Goal: Book appointment/travel/reservation

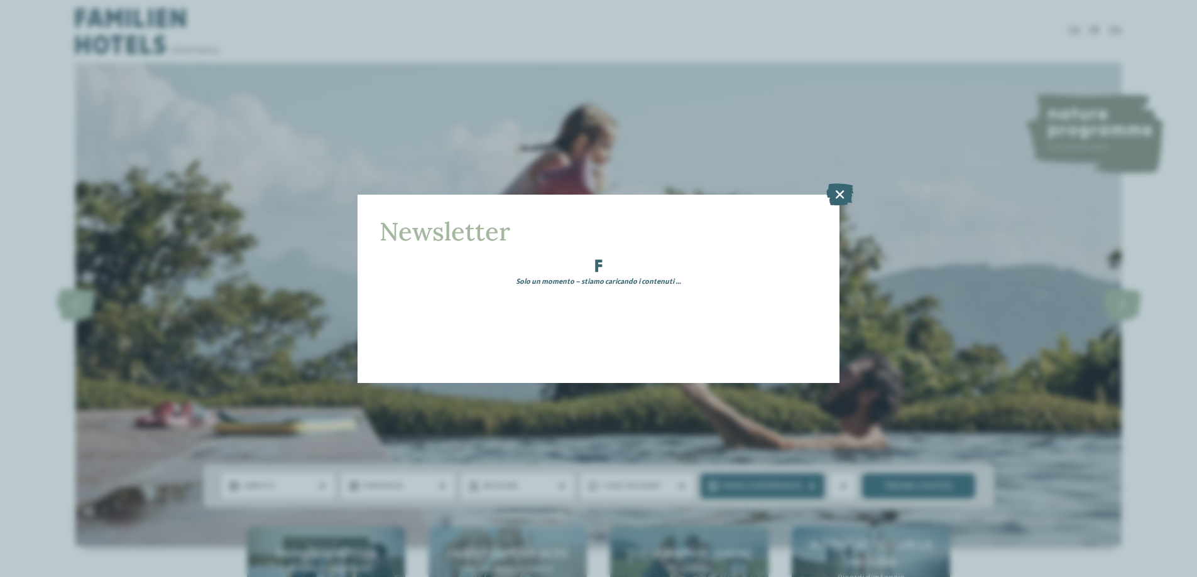
scroll to position [188, 0]
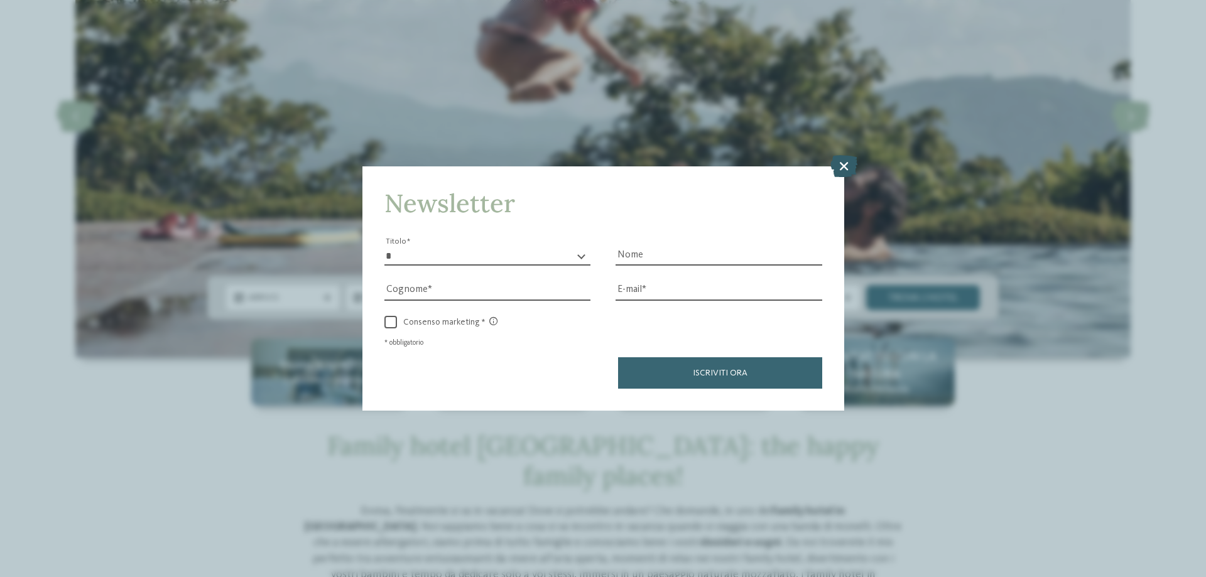
click at [837, 166] on icon at bounding box center [844, 166] width 27 height 22
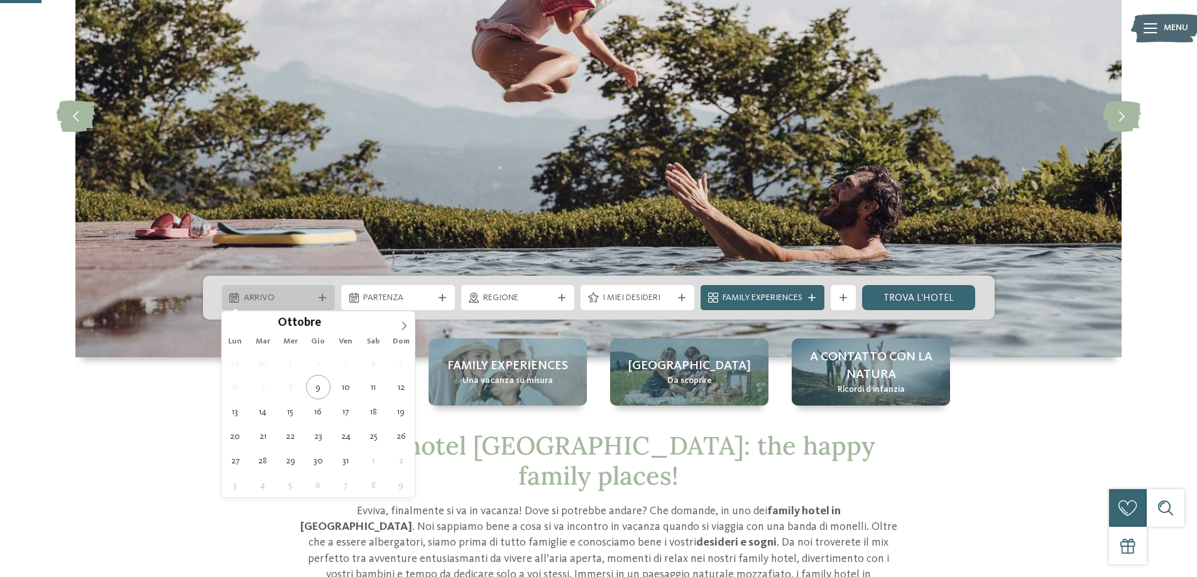
click at [286, 300] on span "Arrivo" at bounding box center [279, 298] width 70 height 13
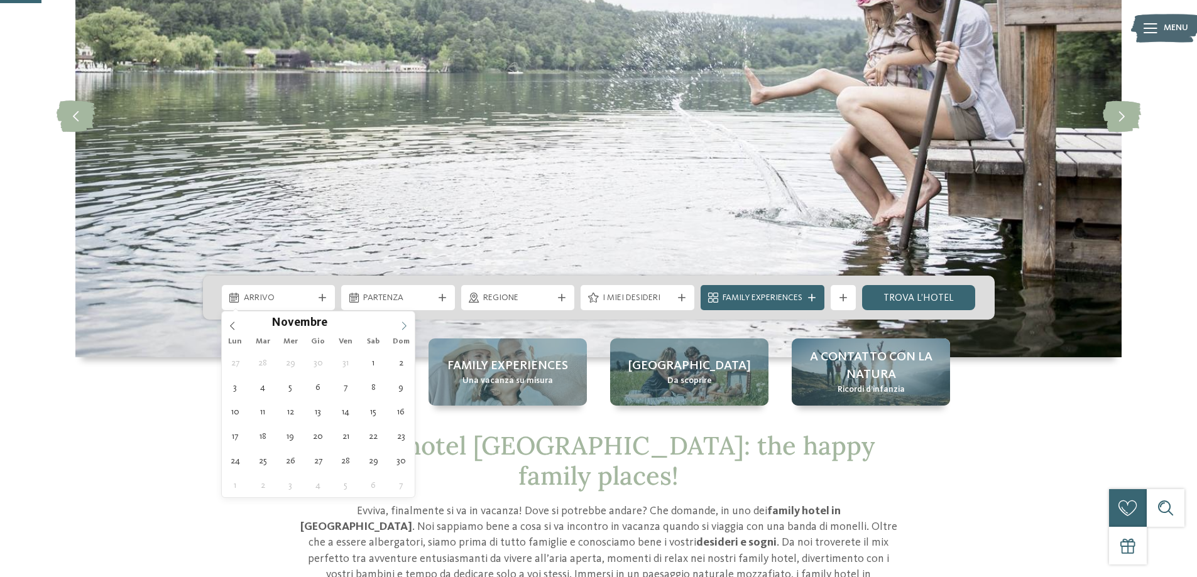
click at [405, 325] on icon at bounding box center [404, 326] width 9 height 9
type input "****"
click at [405, 325] on icon at bounding box center [404, 326] width 9 height 9
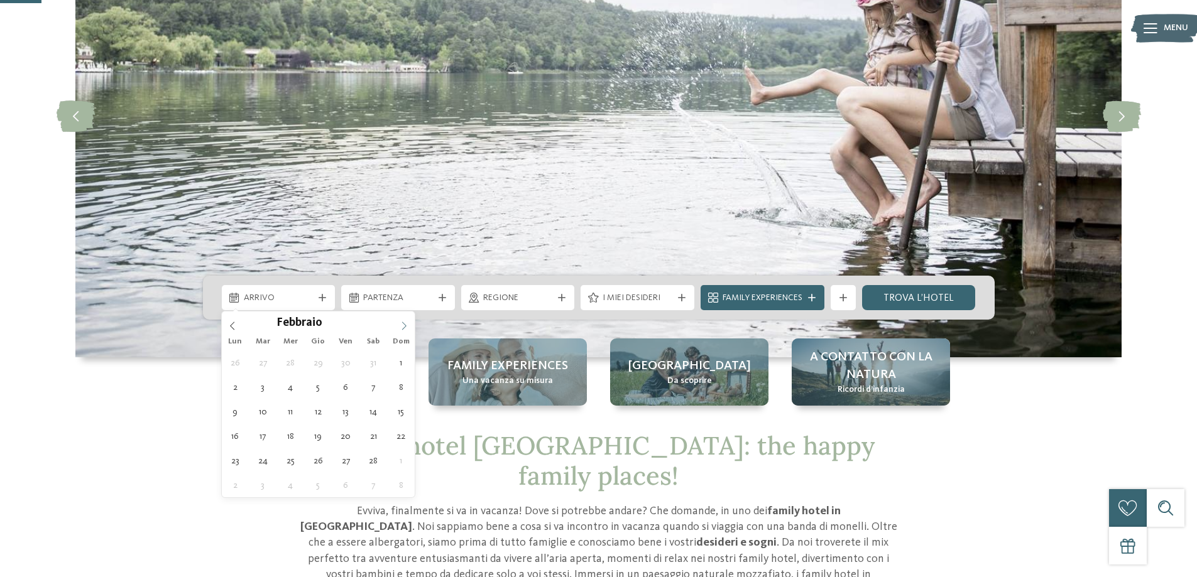
click at [405, 325] on icon at bounding box center [404, 326] width 9 height 9
type div "02.04.2026"
type input "****"
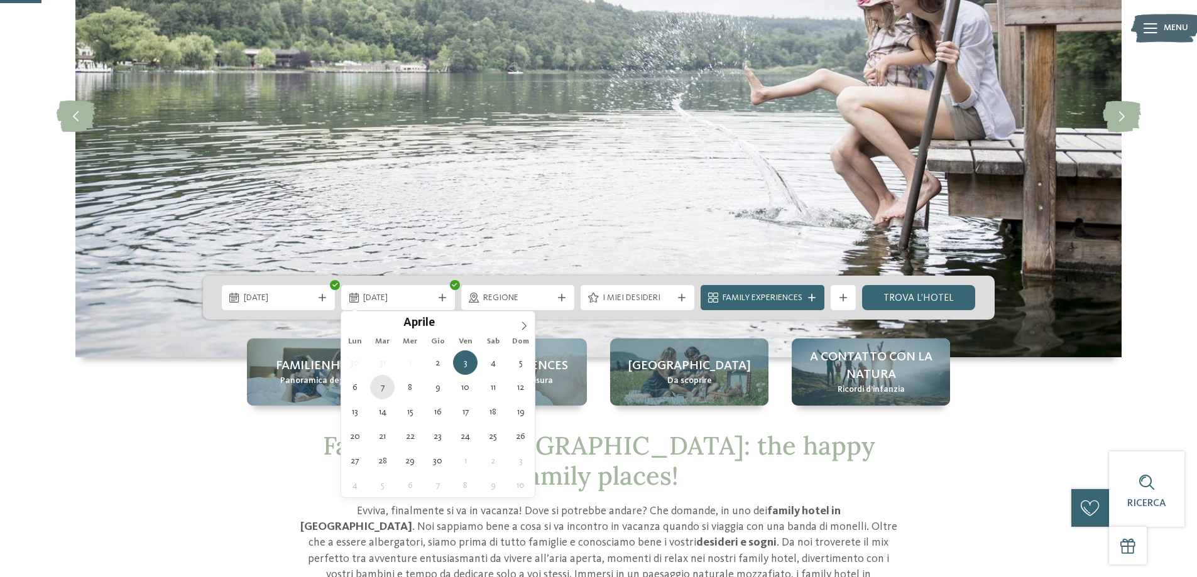
type div "07.04.2026"
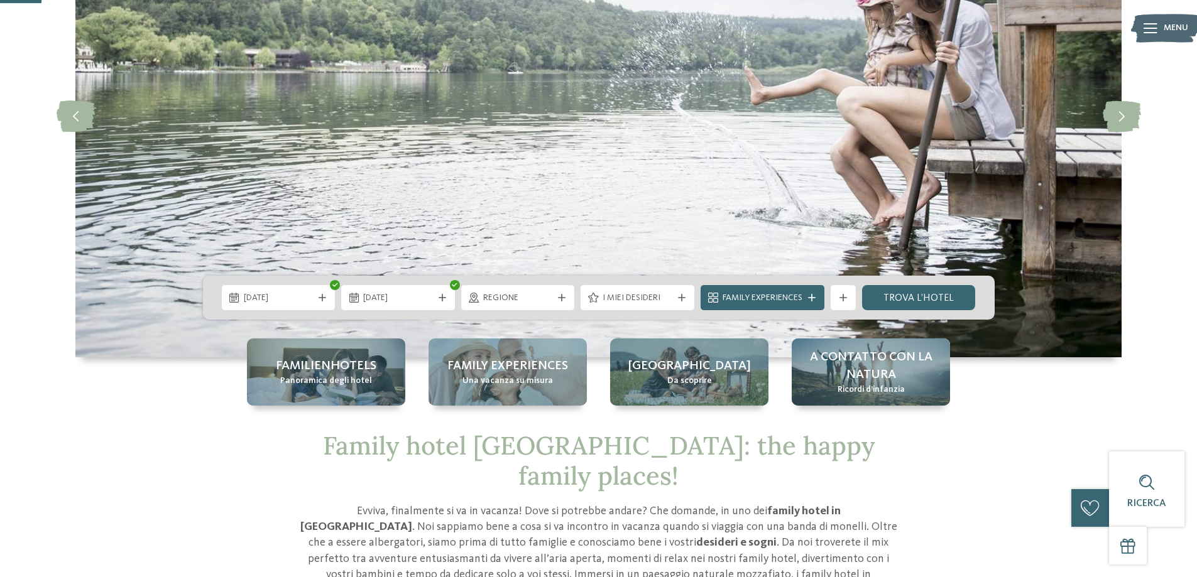
click at [548, 297] on span "Regione" at bounding box center [518, 298] width 70 height 13
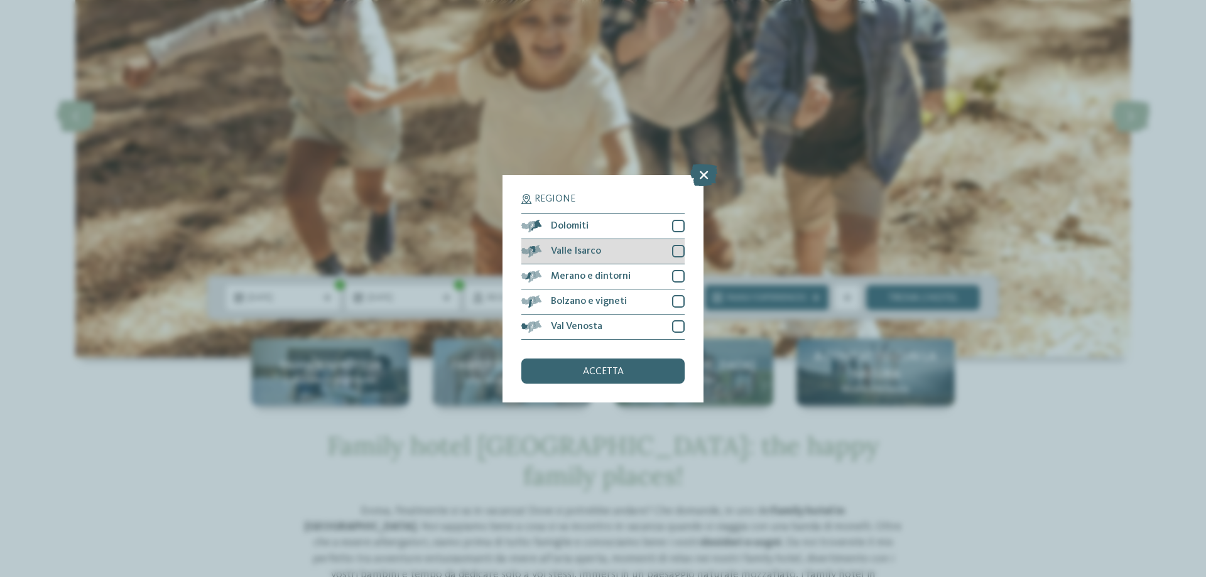
drag, startPoint x: 675, startPoint y: 229, endPoint x: 678, endPoint y: 243, distance: 13.6
click at [676, 233] on div "Dolomiti" at bounding box center [602, 226] width 163 height 25
click at [677, 250] on div at bounding box center [678, 251] width 13 height 13
drag, startPoint x: 679, startPoint y: 273, endPoint x: 684, endPoint y: 287, distance: 15.3
click at [679, 273] on div at bounding box center [678, 276] width 13 height 13
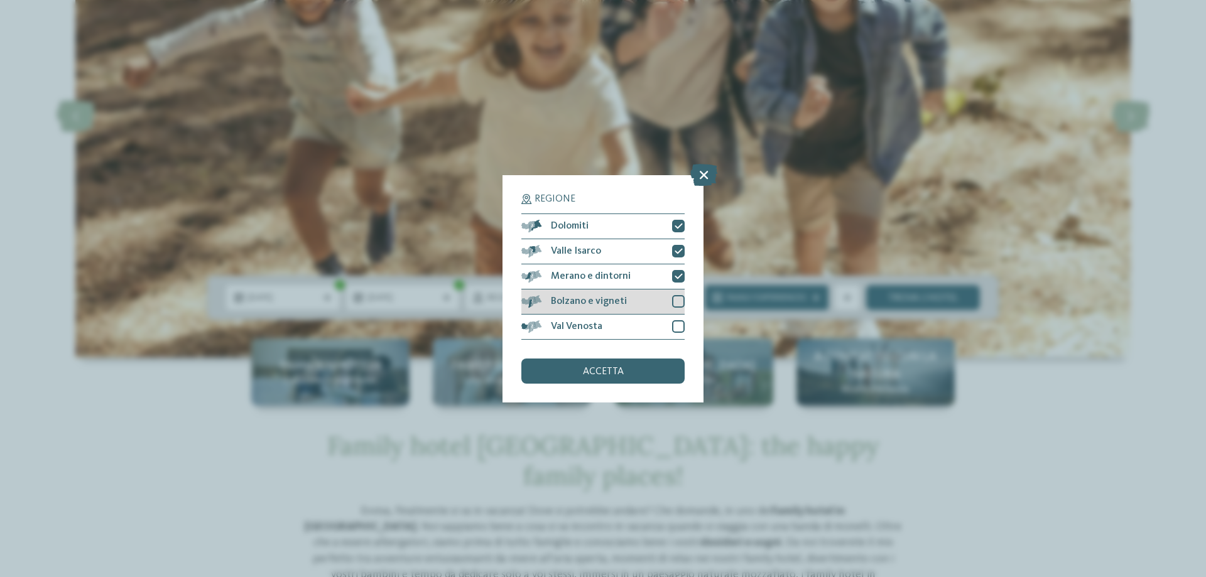
click at [684, 303] on div at bounding box center [678, 301] width 13 height 13
click at [675, 327] on div at bounding box center [678, 326] width 13 height 13
click at [660, 382] on div "accetta" at bounding box center [602, 371] width 163 height 25
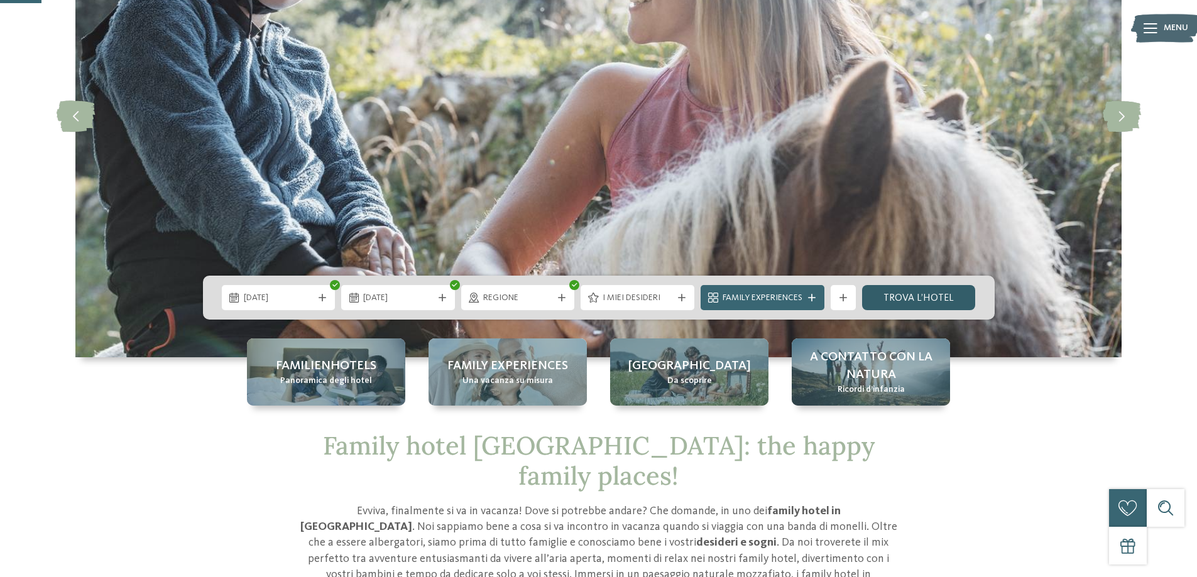
click at [896, 301] on link "trova l’hotel" at bounding box center [919, 297] width 114 height 25
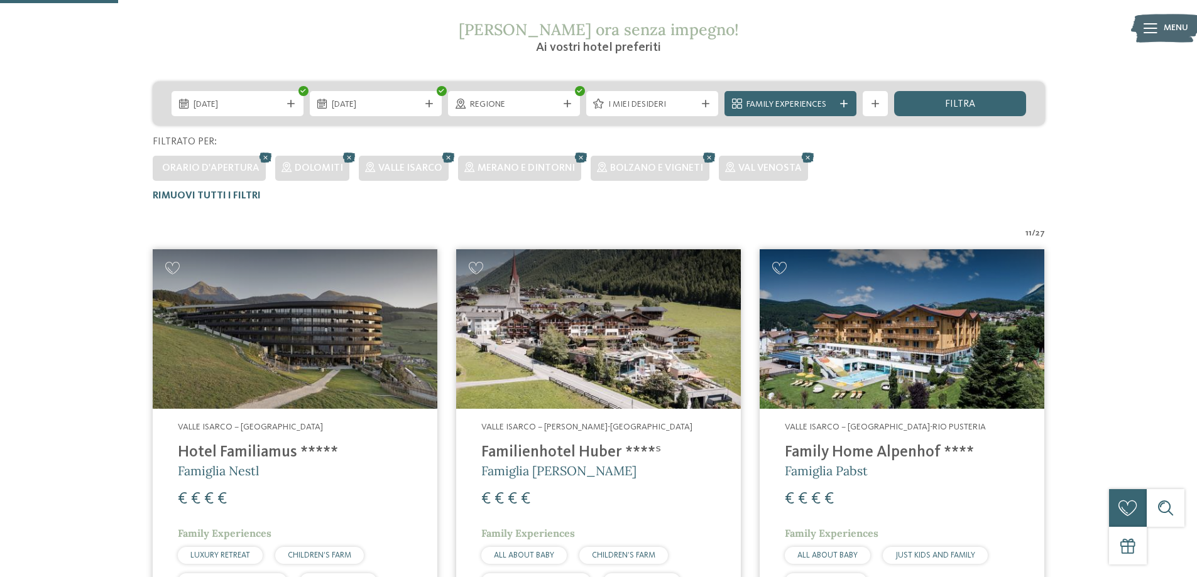
scroll to position [224, 0]
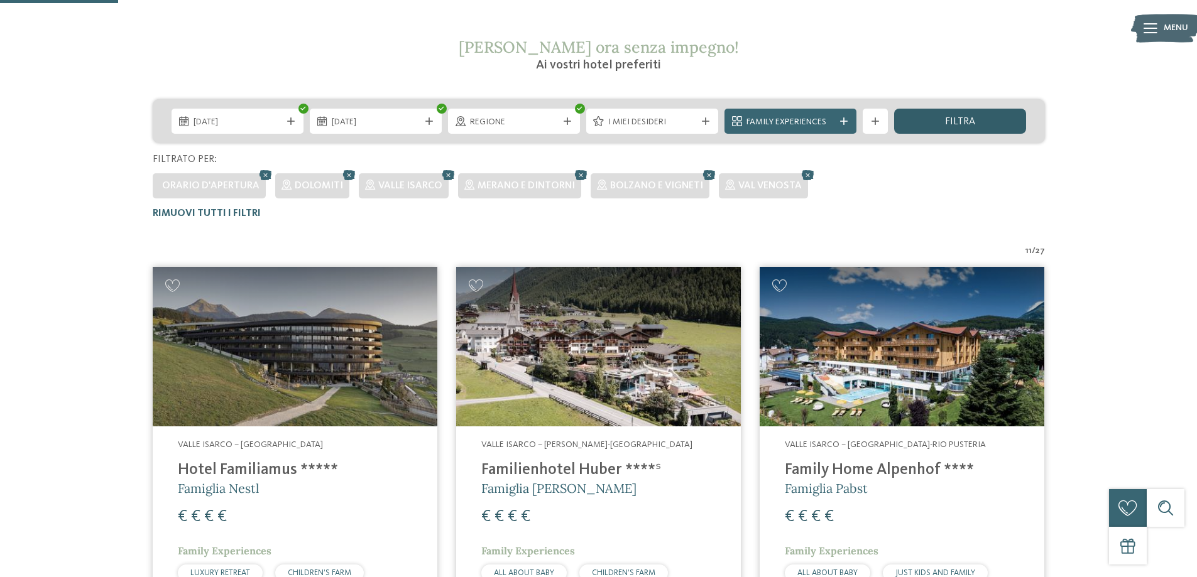
click at [934, 118] on div "filtra" at bounding box center [960, 121] width 132 height 25
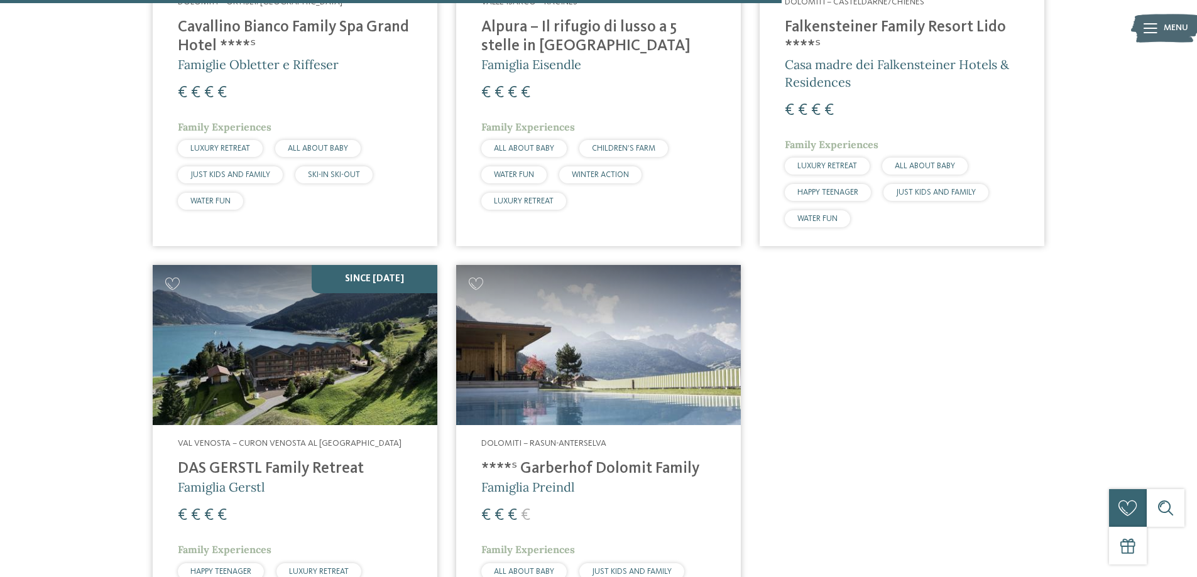
scroll to position [1480, 0]
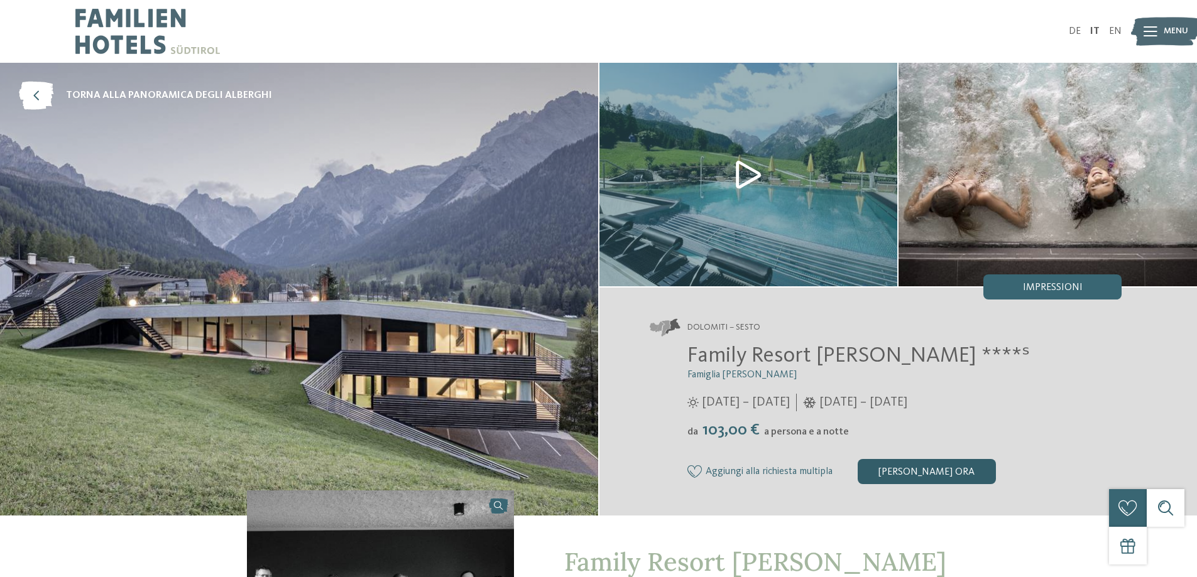
click at [878, 474] on div "[PERSON_NAME] ora" at bounding box center [927, 471] width 138 height 25
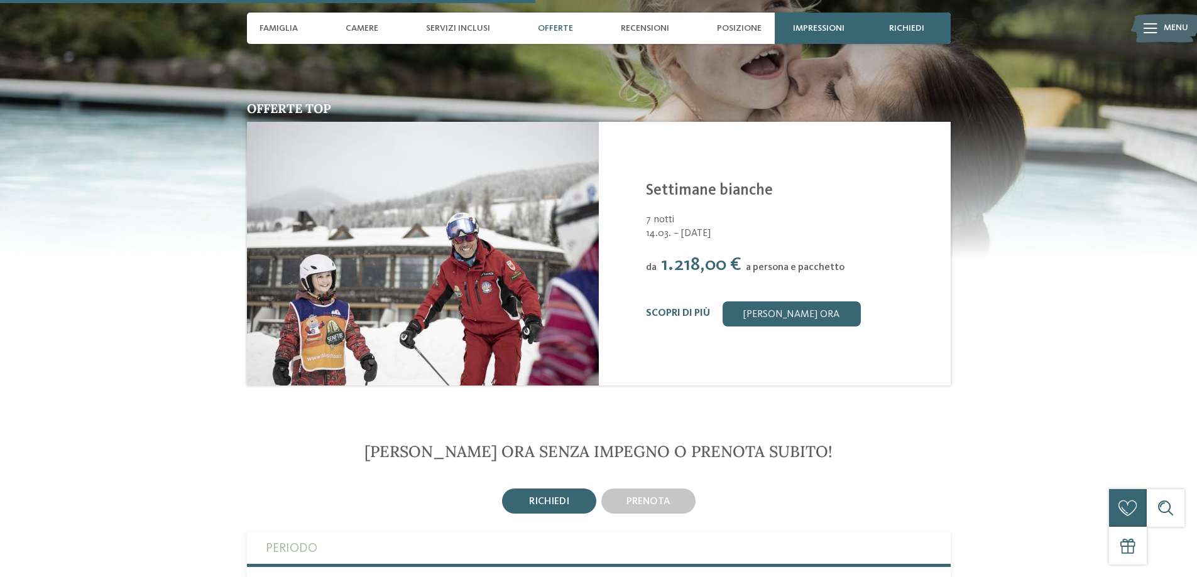
scroll to position [1675, 0]
